Goal: Browse casually: Explore the website without a specific task or goal

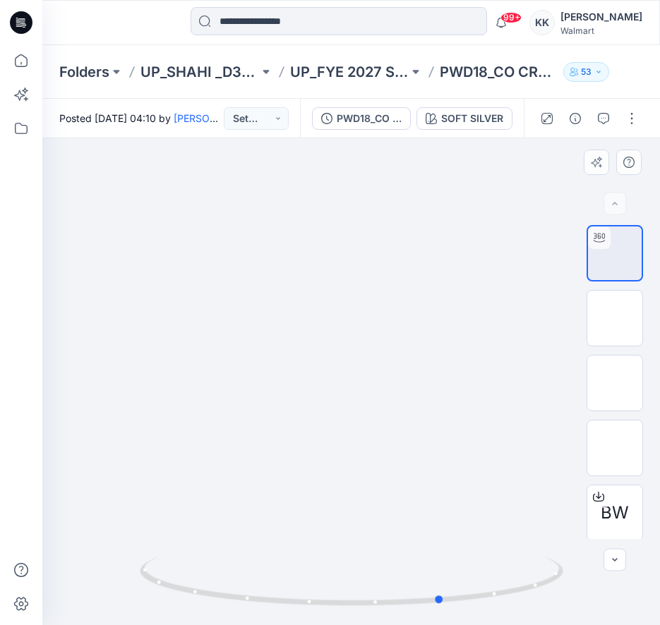
drag, startPoint x: 422, startPoint y: 553, endPoint x: 90, endPoint y: 348, distance: 389.9
click at [90, 348] on div at bounding box center [350, 381] width 617 height 487
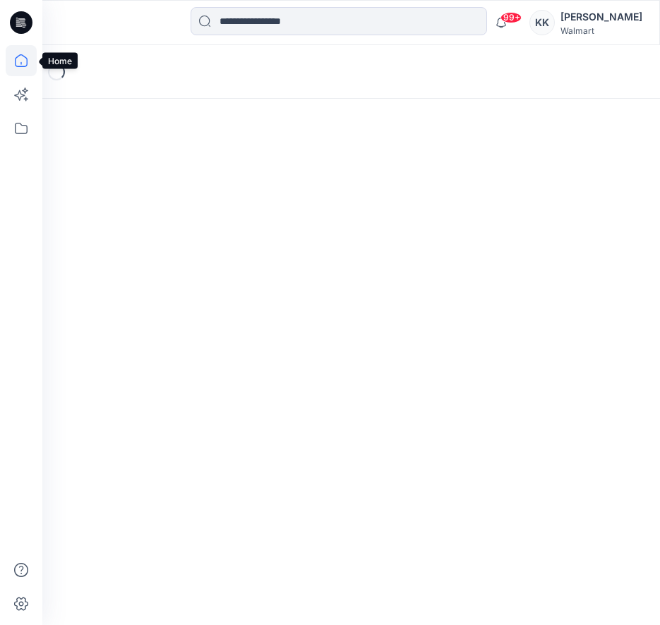
click at [20, 65] on icon at bounding box center [21, 60] width 31 height 31
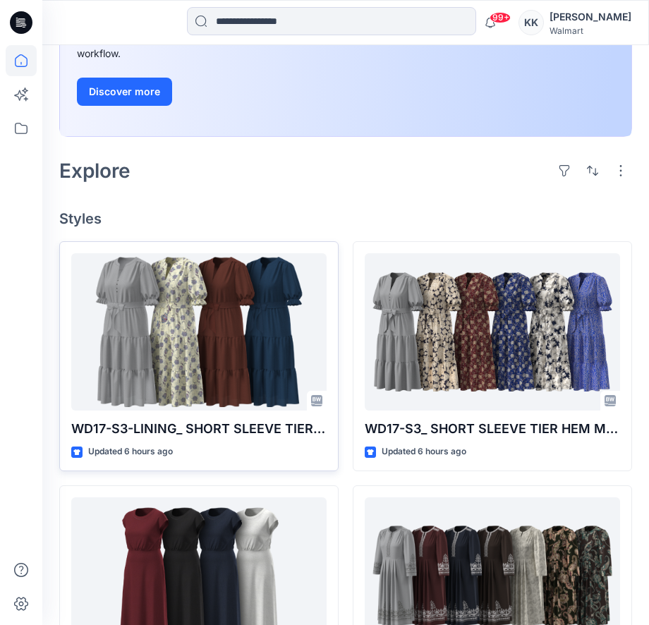
scroll to position [270, 0]
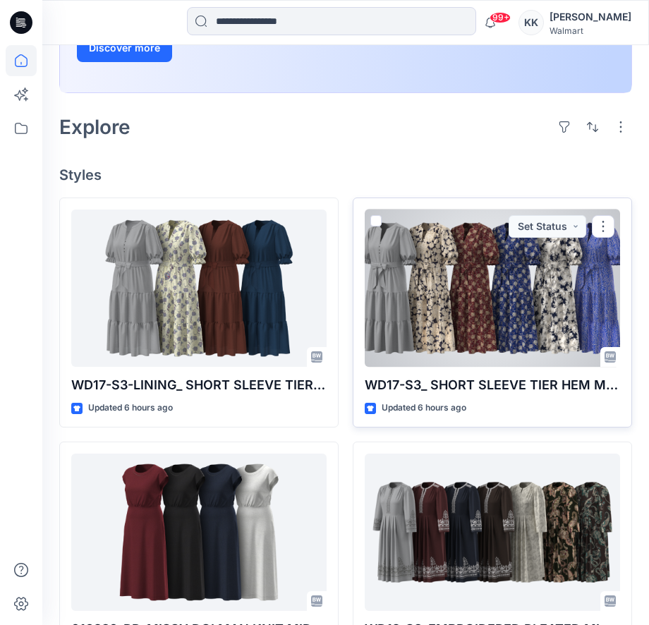
click at [499, 290] on div at bounding box center [492, 289] width 255 height 158
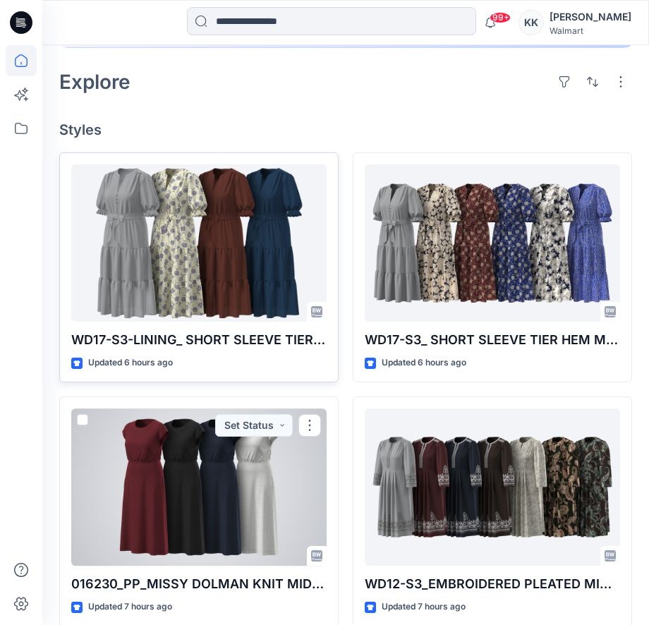
scroll to position [310, 0]
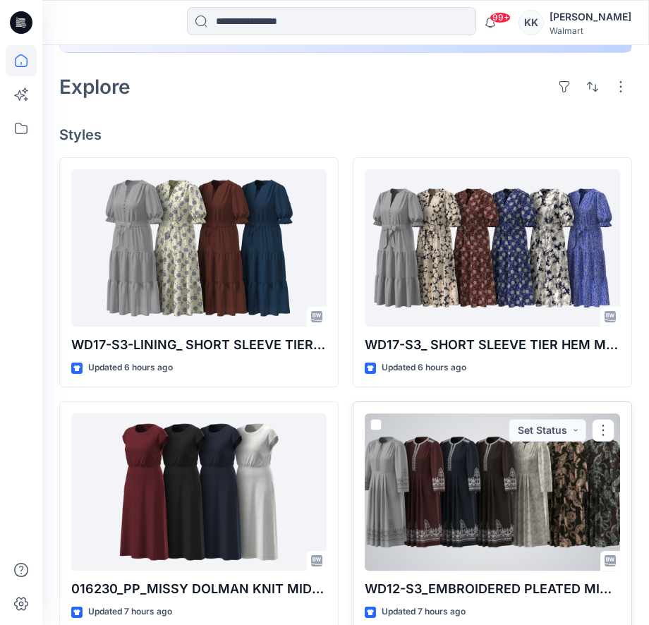
click at [487, 469] on div at bounding box center [492, 492] width 255 height 158
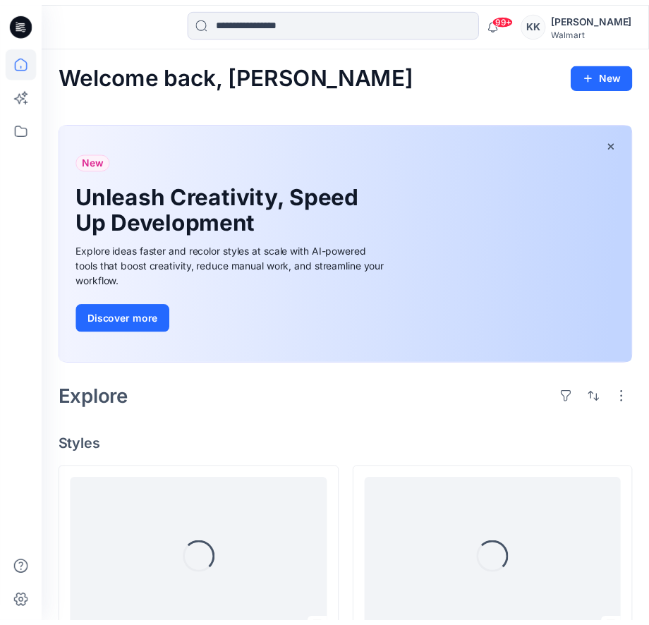
scroll to position [310, 0]
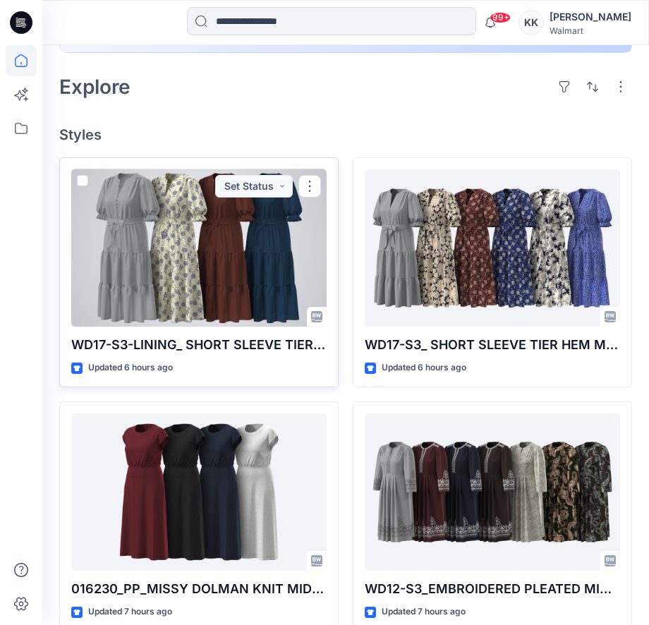
click at [228, 272] on div at bounding box center [198, 248] width 255 height 158
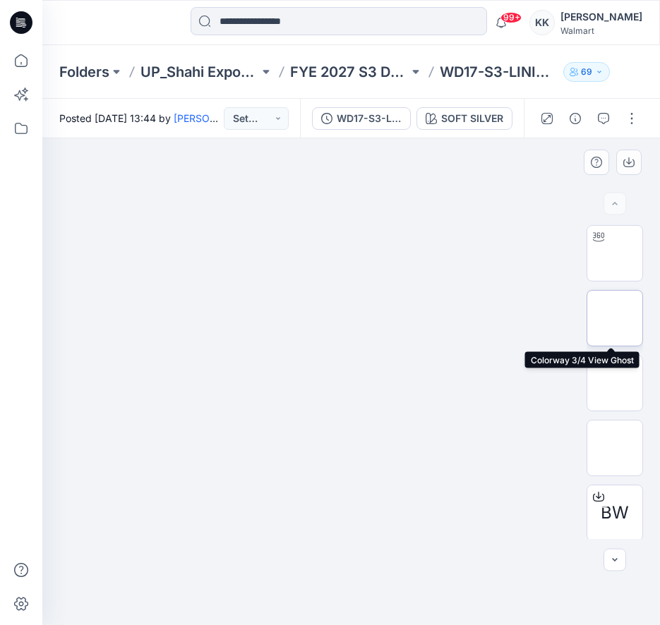
click at [614, 318] on img at bounding box center [614, 318] width 0 height 0
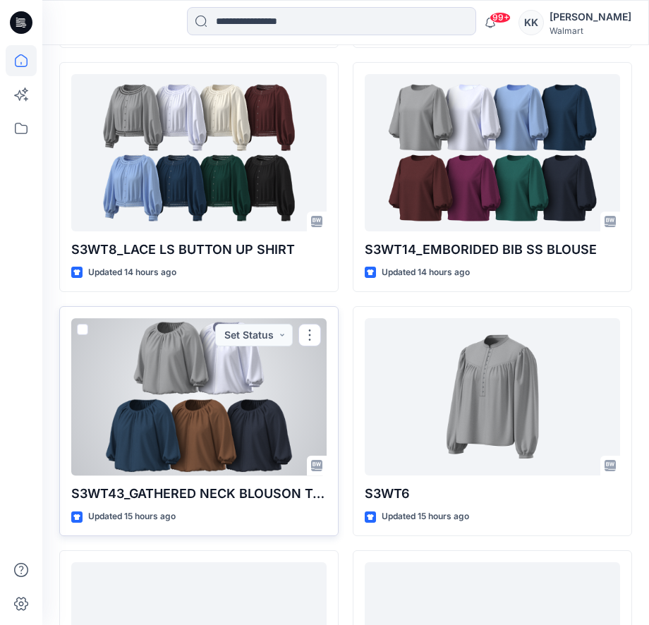
scroll to position [2604, 0]
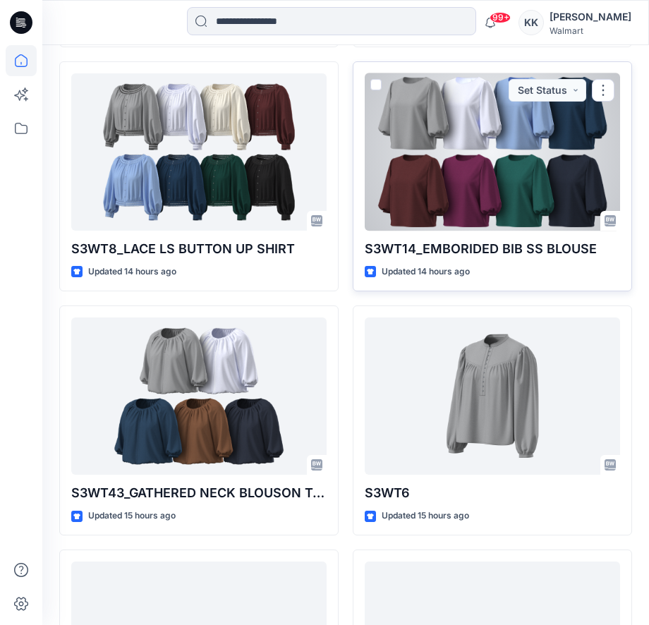
click at [430, 186] on div at bounding box center [492, 152] width 255 height 158
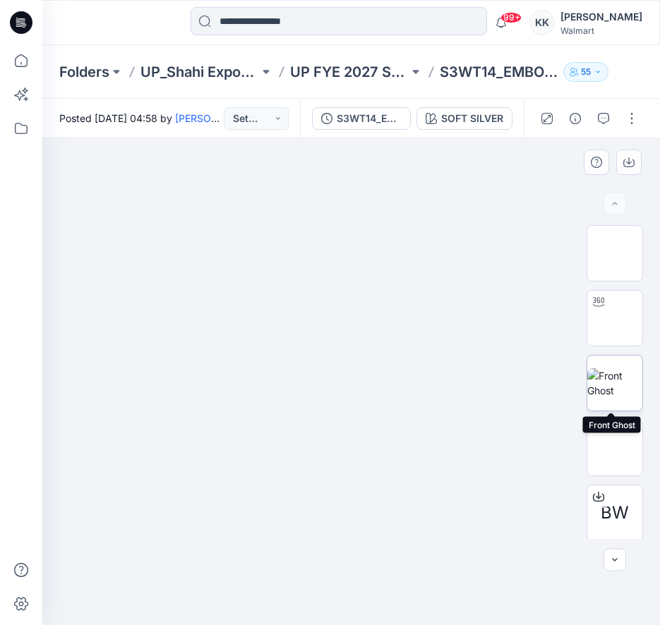
click at [602, 377] on img at bounding box center [614, 383] width 55 height 30
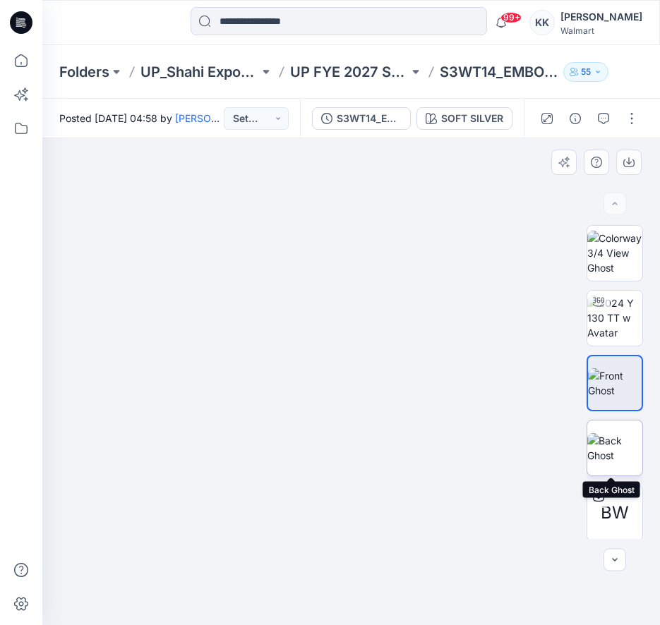
click at [624, 449] on img at bounding box center [614, 448] width 55 height 30
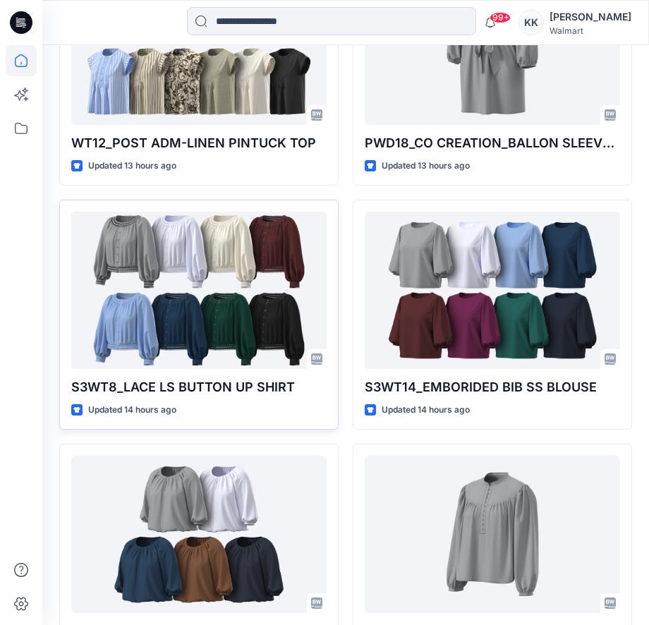
scroll to position [2465, 0]
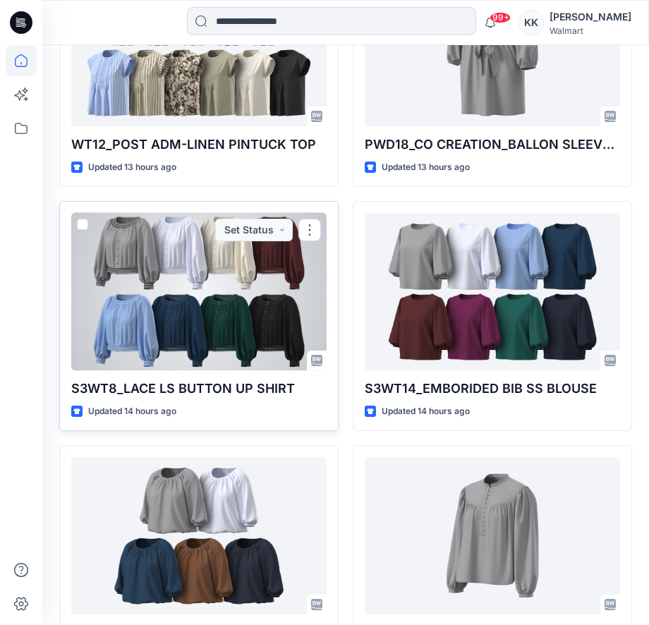
click at [173, 290] on div at bounding box center [198, 292] width 255 height 158
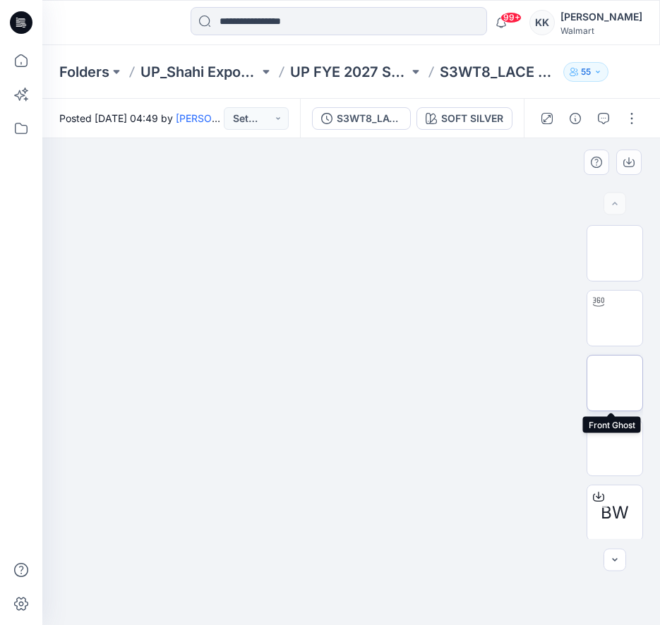
click at [614, 384] on img at bounding box center [614, 383] width 55 height 30
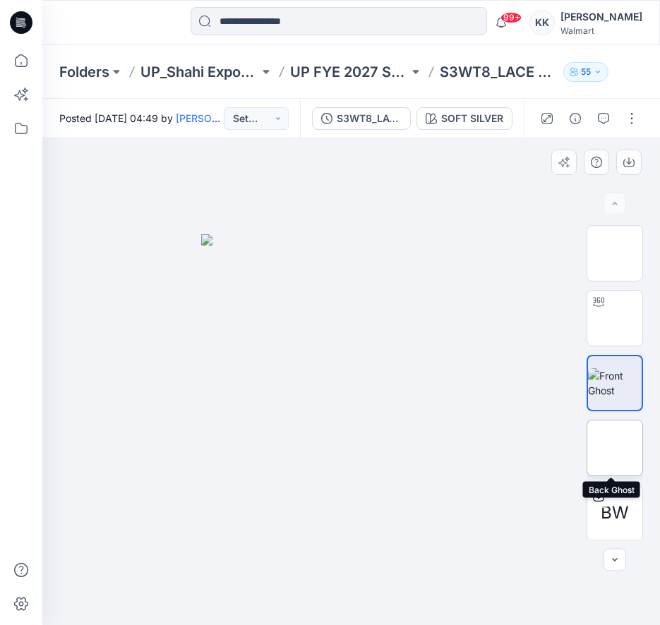
click at [617, 455] on img at bounding box center [614, 448] width 55 height 30
